Goal: Check status: Check status

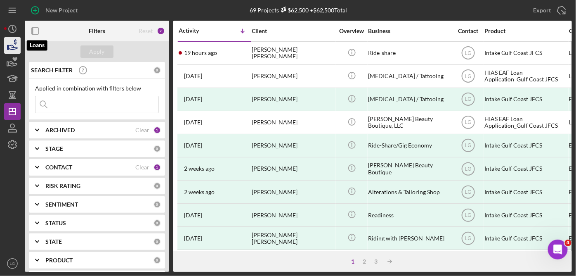
click at [9, 46] on icon "button" at bounding box center [13, 47] width 9 height 5
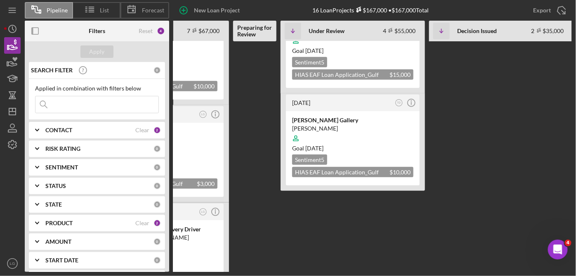
scroll to position [0, 88]
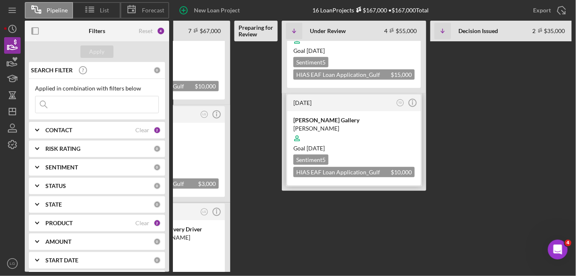
click at [360, 127] on div "[PERSON_NAME]" at bounding box center [354, 128] width 121 height 8
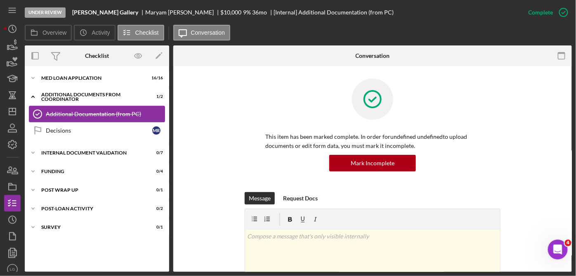
click at [115, 114] on div "Additional Documentation (from PC)" at bounding box center [105, 114] width 119 height 7
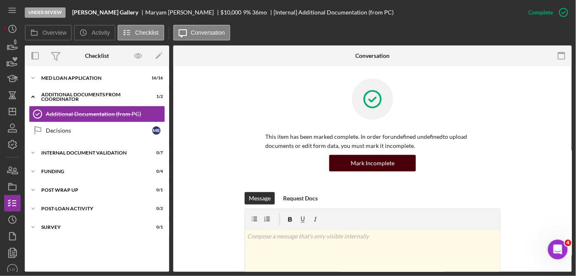
click at [389, 163] on div "Mark Incomplete" at bounding box center [373, 163] width 44 height 17
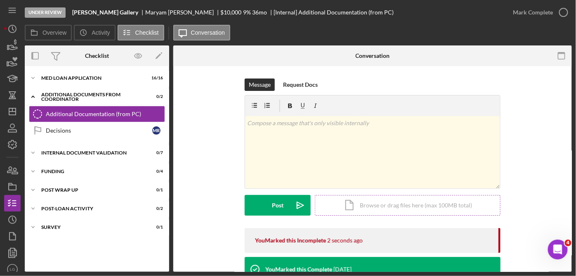
click at [398, 204] on div "Icon/Document Browse or drag files here (max 100MB total) Tap to choose files o…" at bounding box center [408, 205] width 186 height 21
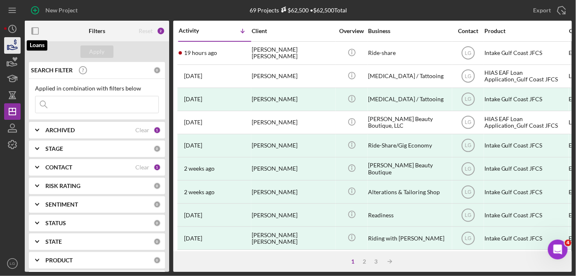
click at [14, 45] on icon "button" at bounding box center [12, 45] width 21 height 21
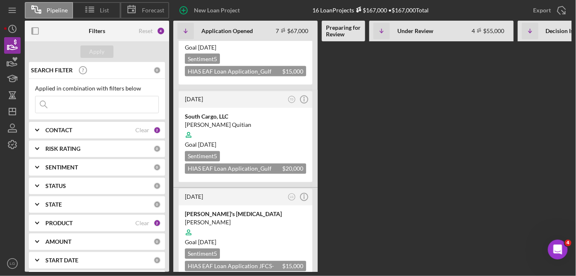
scroll to position [455, 0]
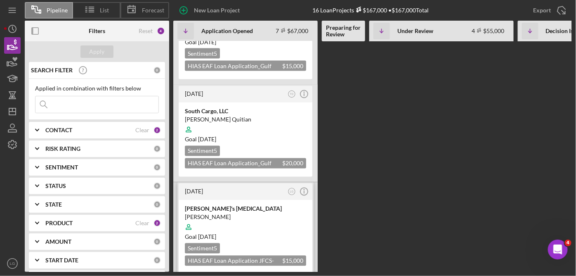
click at [241, 219] on div at bounding box center [245, 227] width 121 height 16
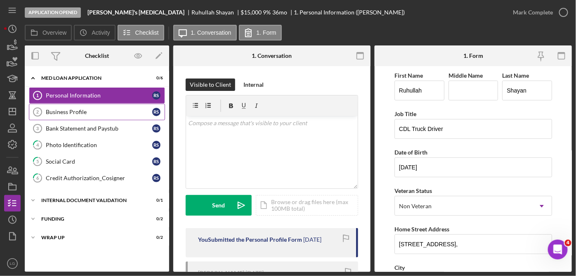
click at [70, 109] on div "Business Profile" at bounding box center [99, 112] width 107 height 7
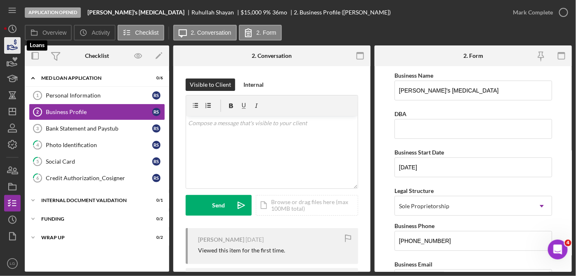
click at [12, 46] on icon "button" at bounding box center [12, 45] width 21 height 21
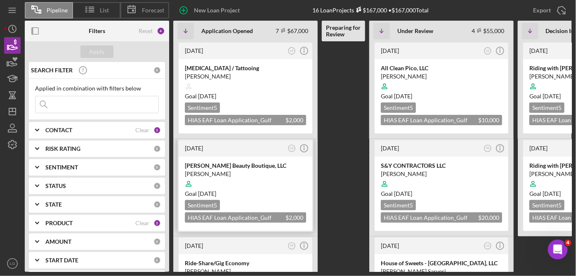
click at [265, 190] on div "Goal [DATE]" at bounding box center [245, 193] width 121 height 8
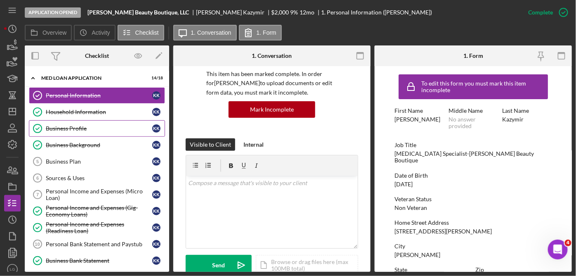
scroll to position [63, 0]
click at [76, 122] on link "Business Profile Business Profile K K" at bounding box center [97, 128] width 136 height 17
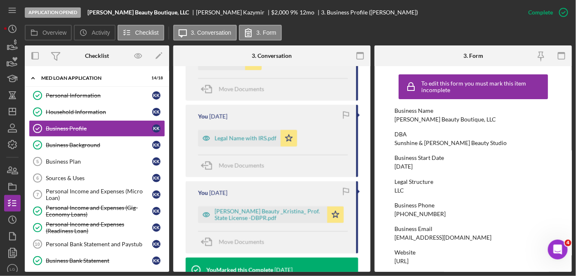
scroll to position [507, 0]
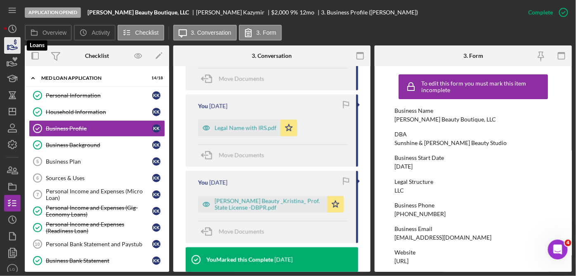
click at [13, 46] on icon "button" at bounding box center [13, 47] width 9 height 5
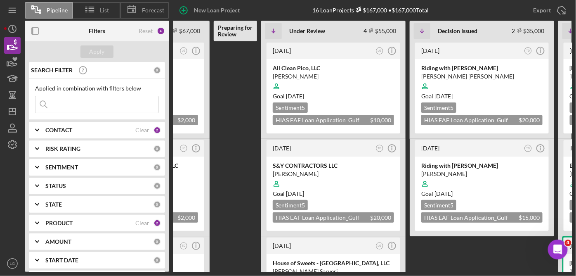
scroll to position [0, 107]
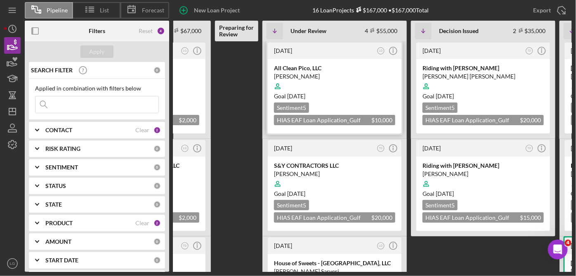
click at [371, 74] on div "[PERSON_NAME]" at bounding box center [334, 76] width 121 height 8
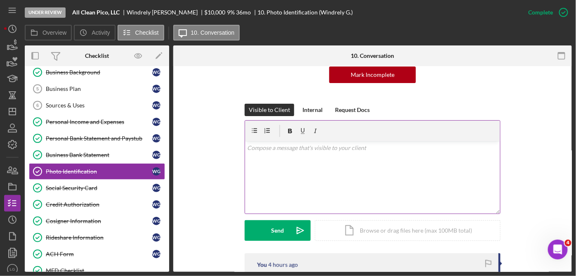
scroll to position [84, 0]
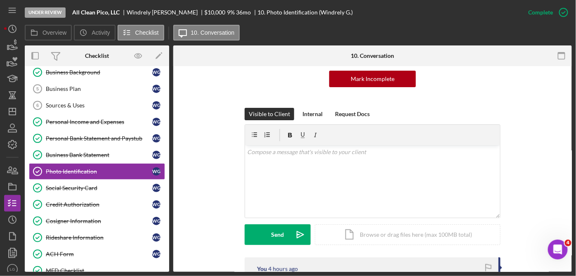
click at [570, 70] on div "This item has been marked complete. In order for [PERSON_NAME] to upload docume…" at bounding box center [372, 280] width 399 height 596
